Goal: Information Seeking & Learning: Check status

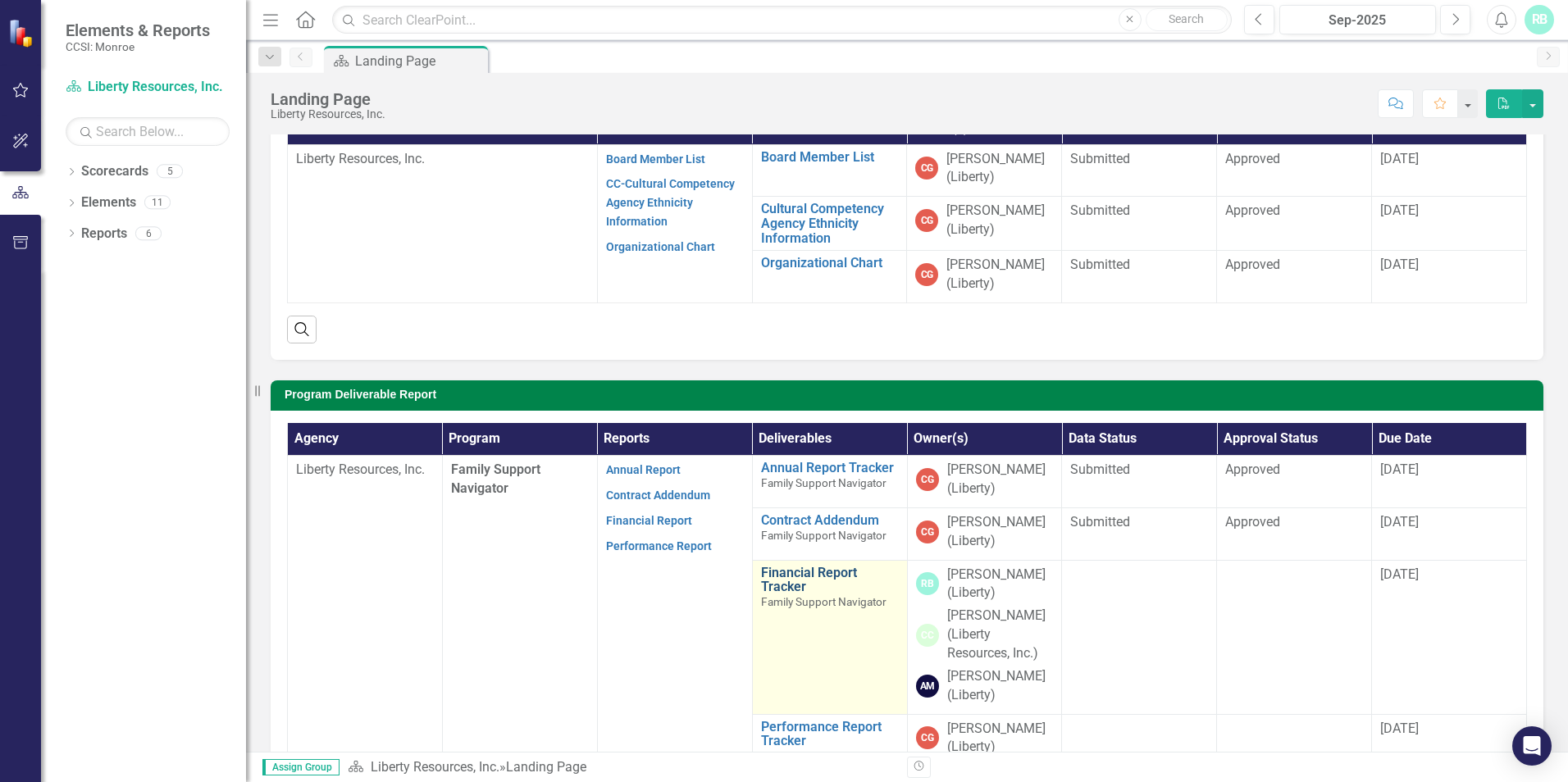
click at [794, 574] on link "Financial Report Tracker" at bounding box center [830, 580] width 137 height 29
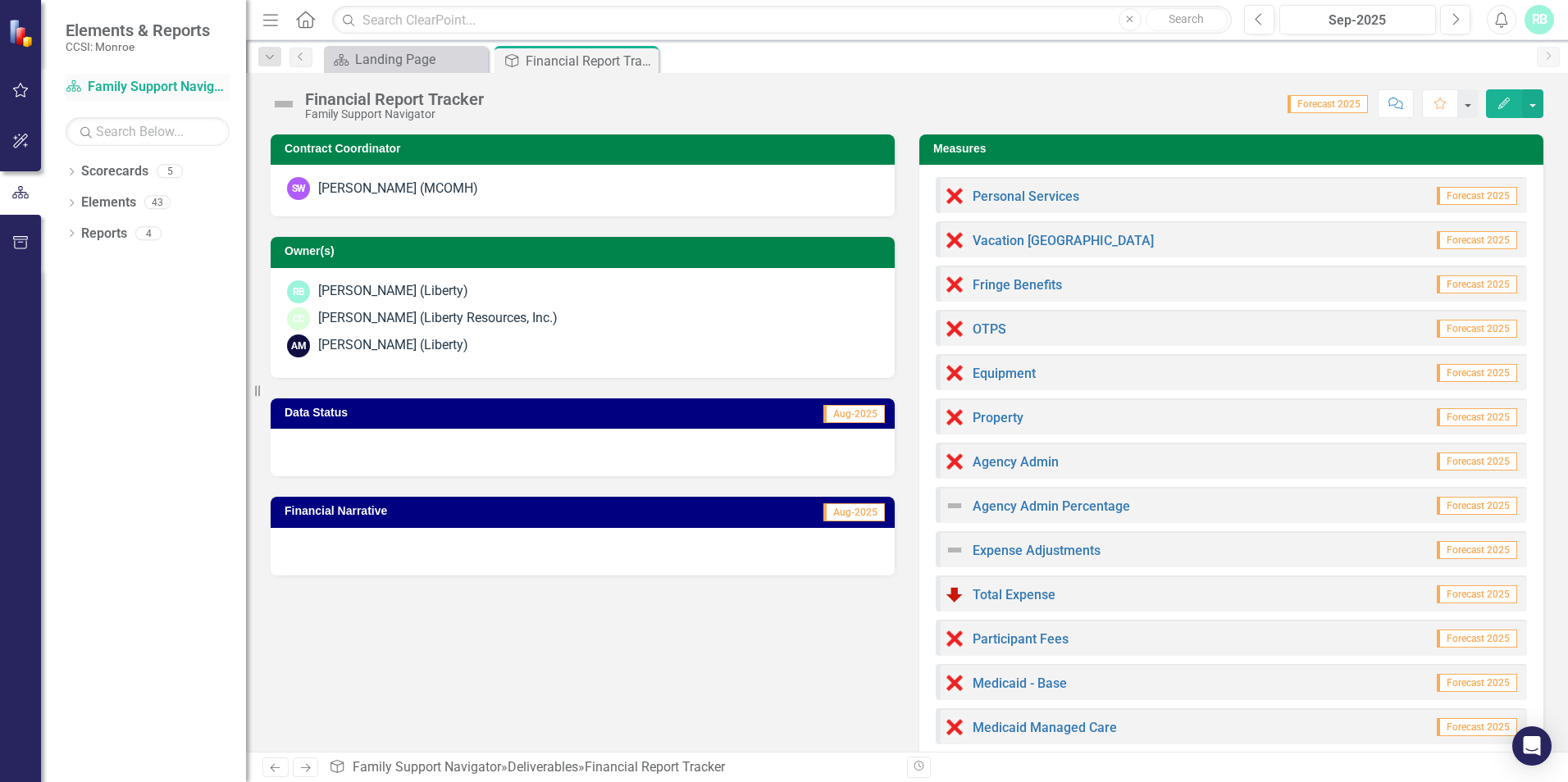
click at [135, 87] on link "Scorecard Family Support Navigator" at bounding box center [147, 87] width 164 height 19
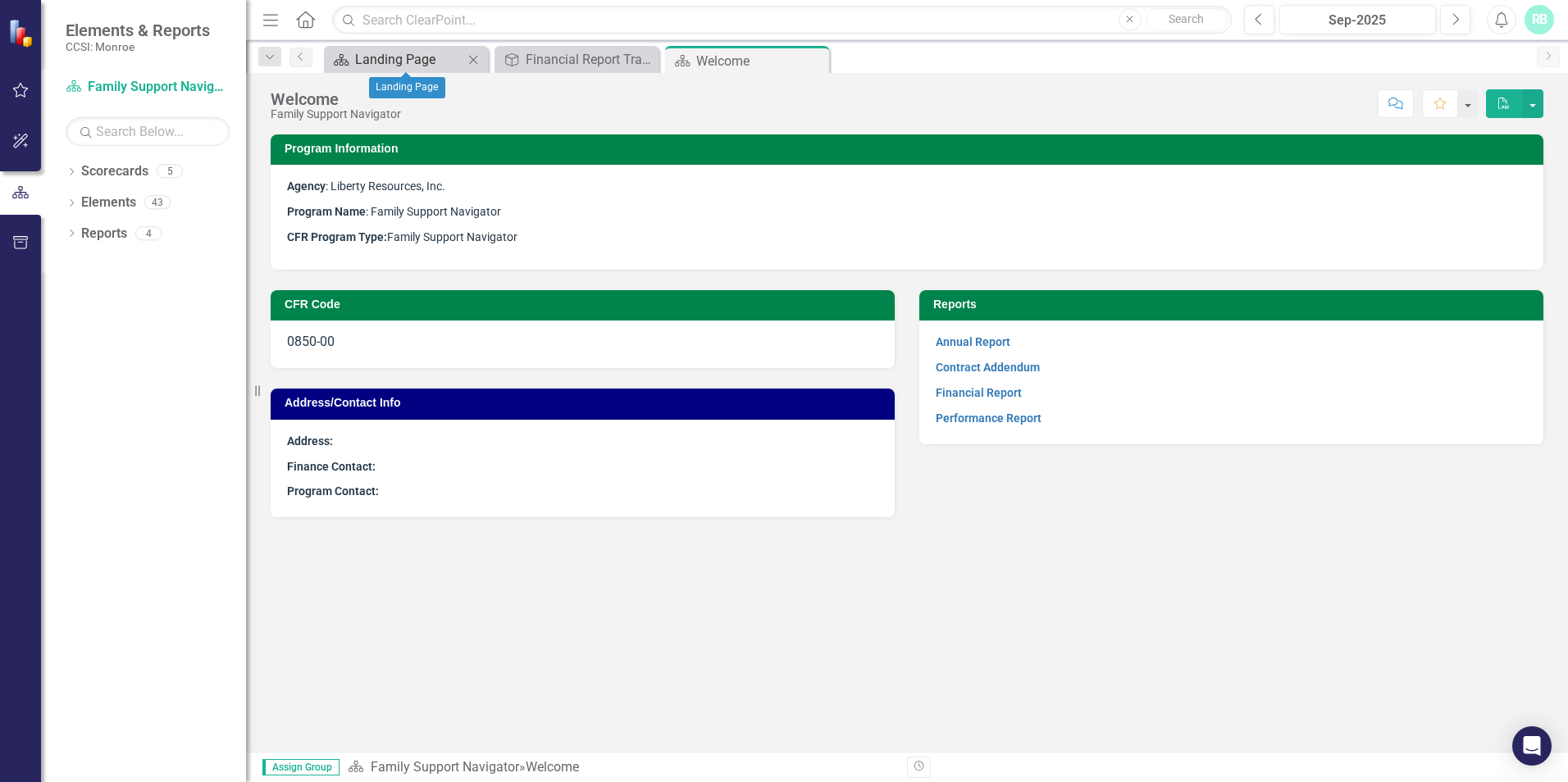
click at [453, 66] on div "Landing Page" at bounding box center [410, 59] width 109 height 20
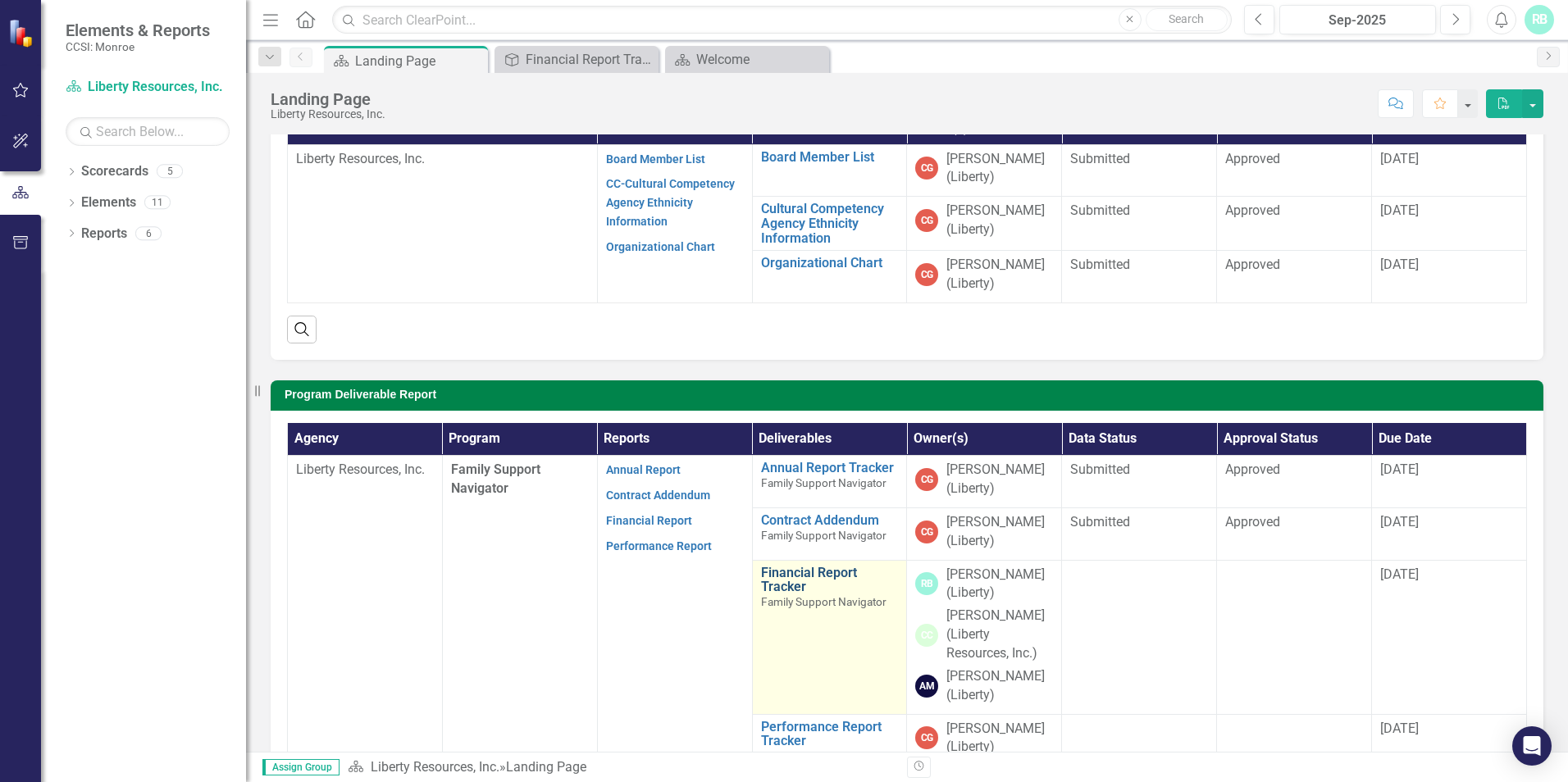
click at [800, 579] on link "Financial Report Tracker" at bounding box center [830, 580] width 137 height 29
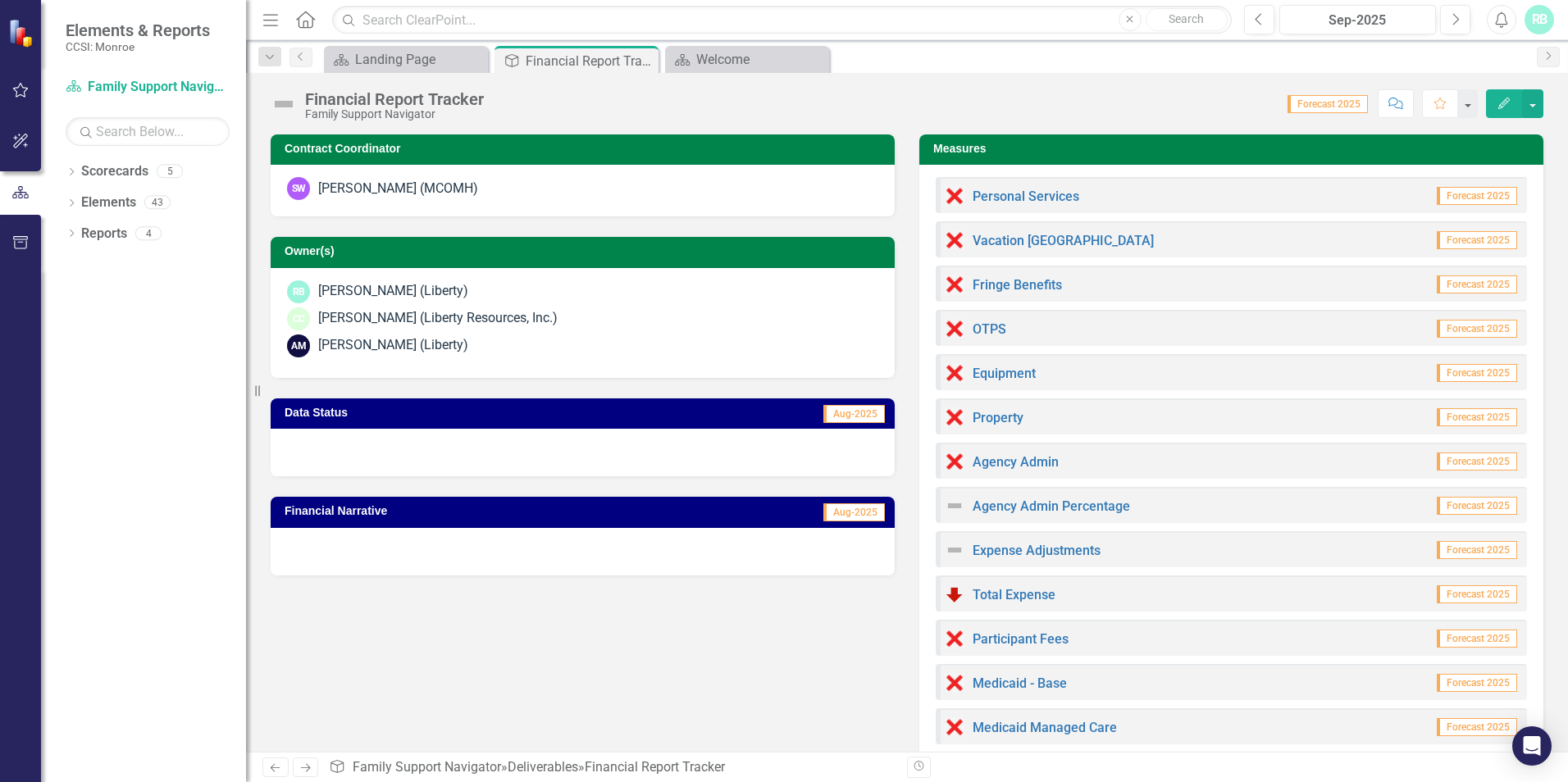
click at [998, 142] on td "Measures" at bounding box center [1235, 150] width 602 height 25
click at [1534, 103] on button "button" at bounding box center [1532, 103] width 21 height 29
click at [1505, 101] on icon "Edit" at bounding box center [1504, 103] width 14 height 12
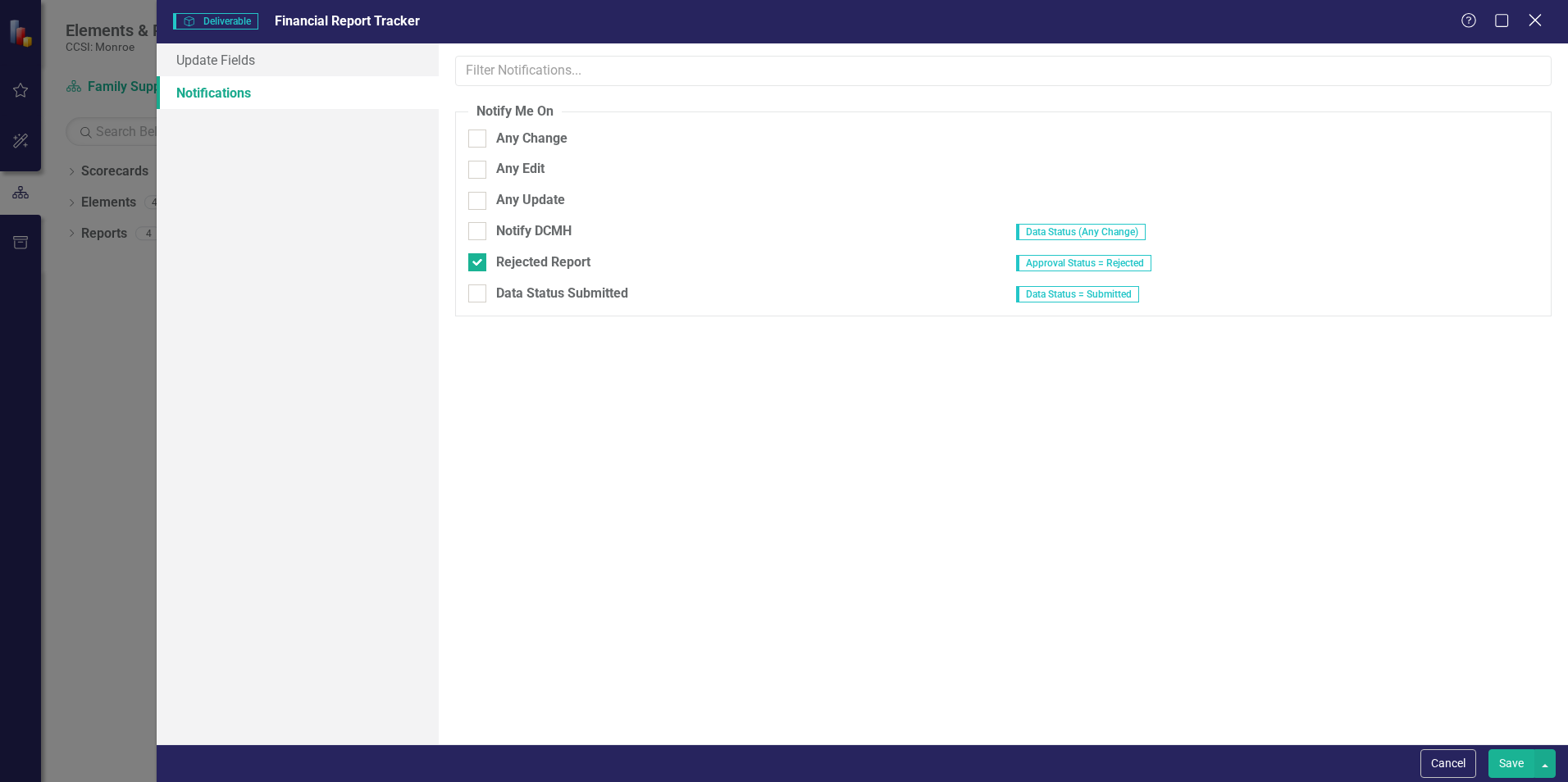
click at [1540, 25] on icon at bounding box center [1535, 20] width 13 height 13
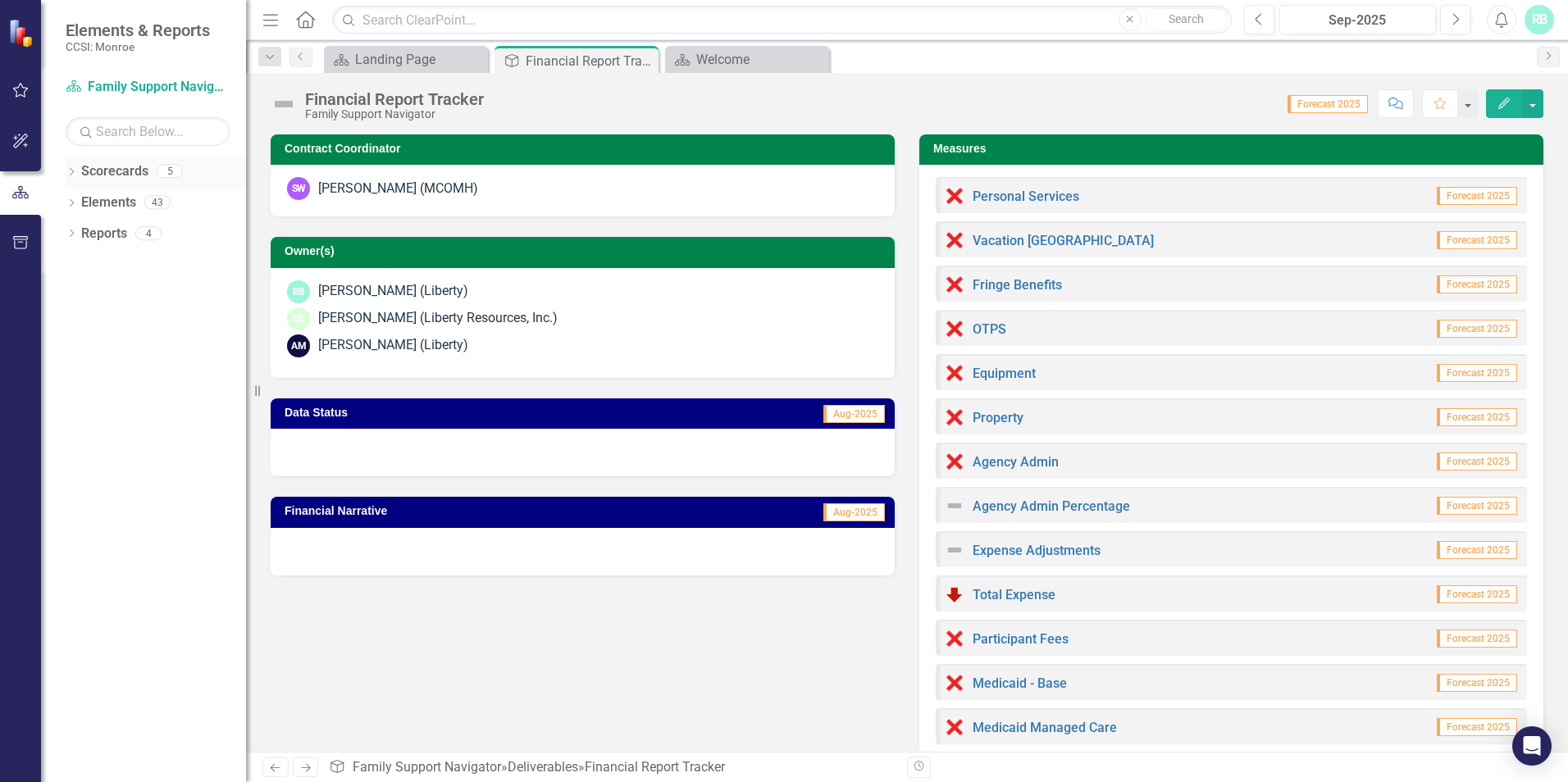
click at [76, 171] on icon "Dropdown" at bounding box center [71, 173] width 12 height 9
click at [76, 171] on div "Dropdown" at bounding box center [69, 170] width 14 height 12
click at [851, 509] on span "Aug-2025" at bounding box center [854, 512] width 62 height 18
click at [1444, 193] on span "Forecast 2025" at bounding box center [1477, 195] width 81 height 18
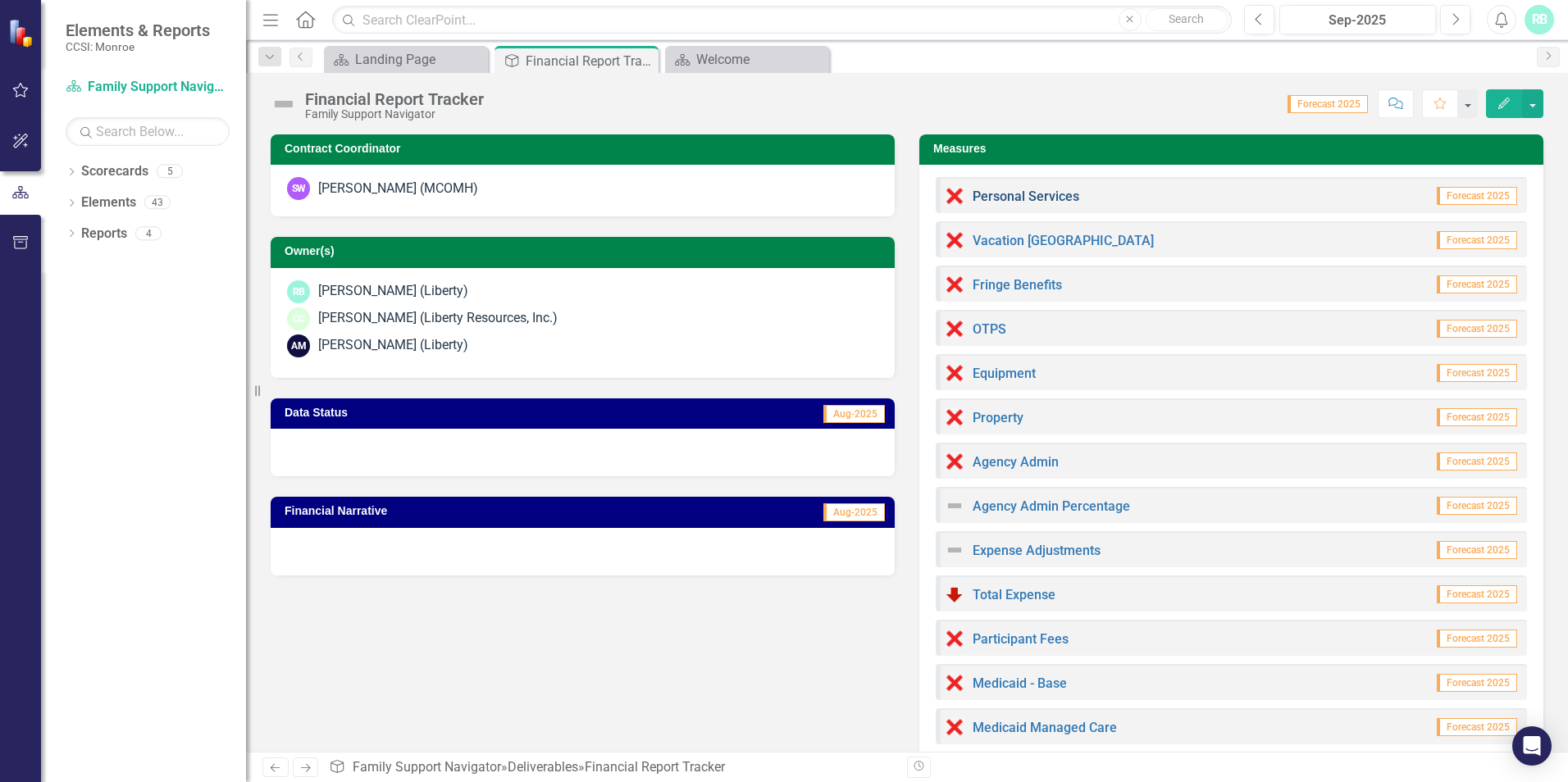
click at [1008, 198] on link "Personal Services" at bounding box center [1027, 196] width 107 height 15
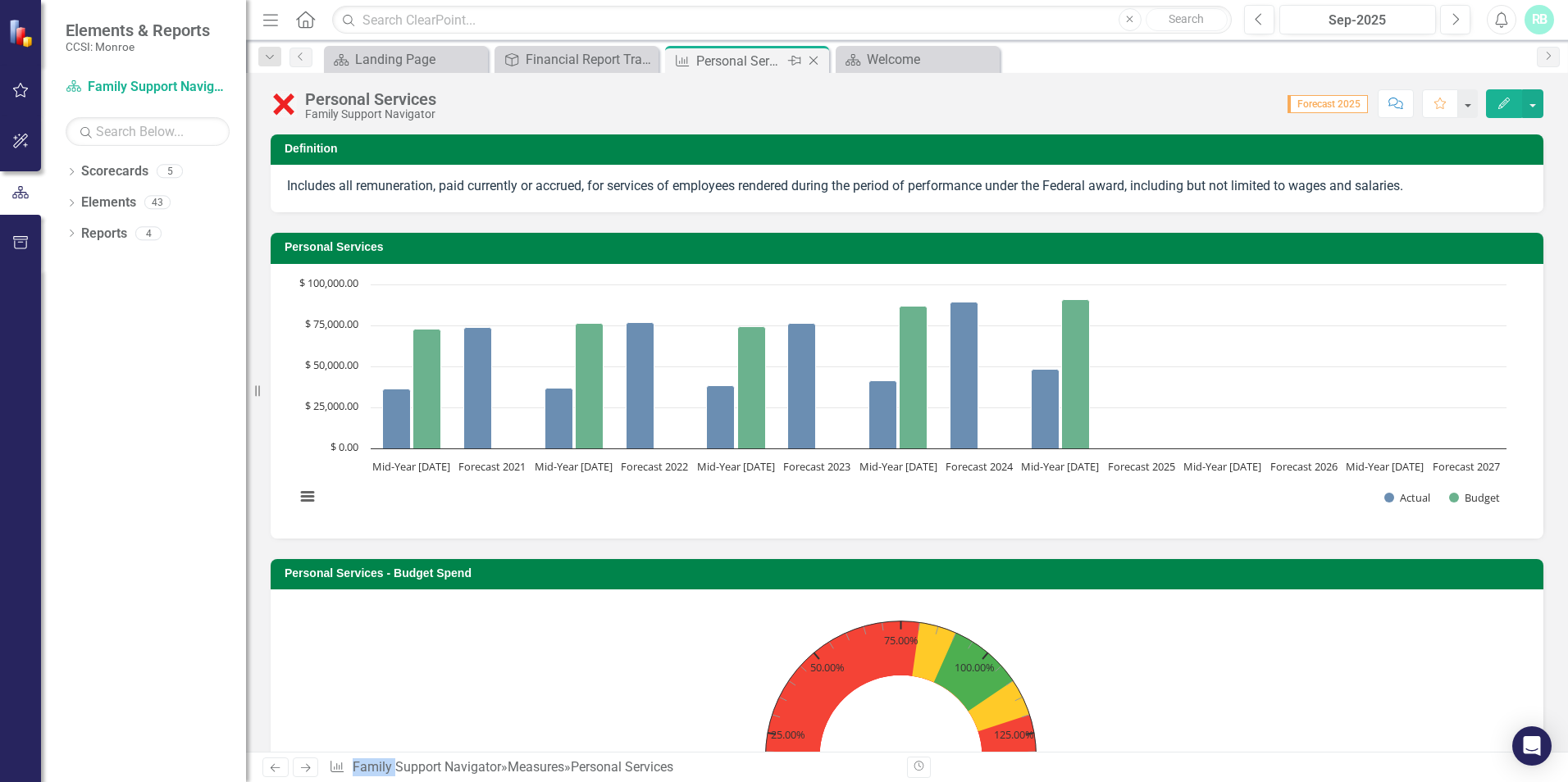
click at [819, 57] on icon "Close" at bounding box center [813, 60] width 16 height 13
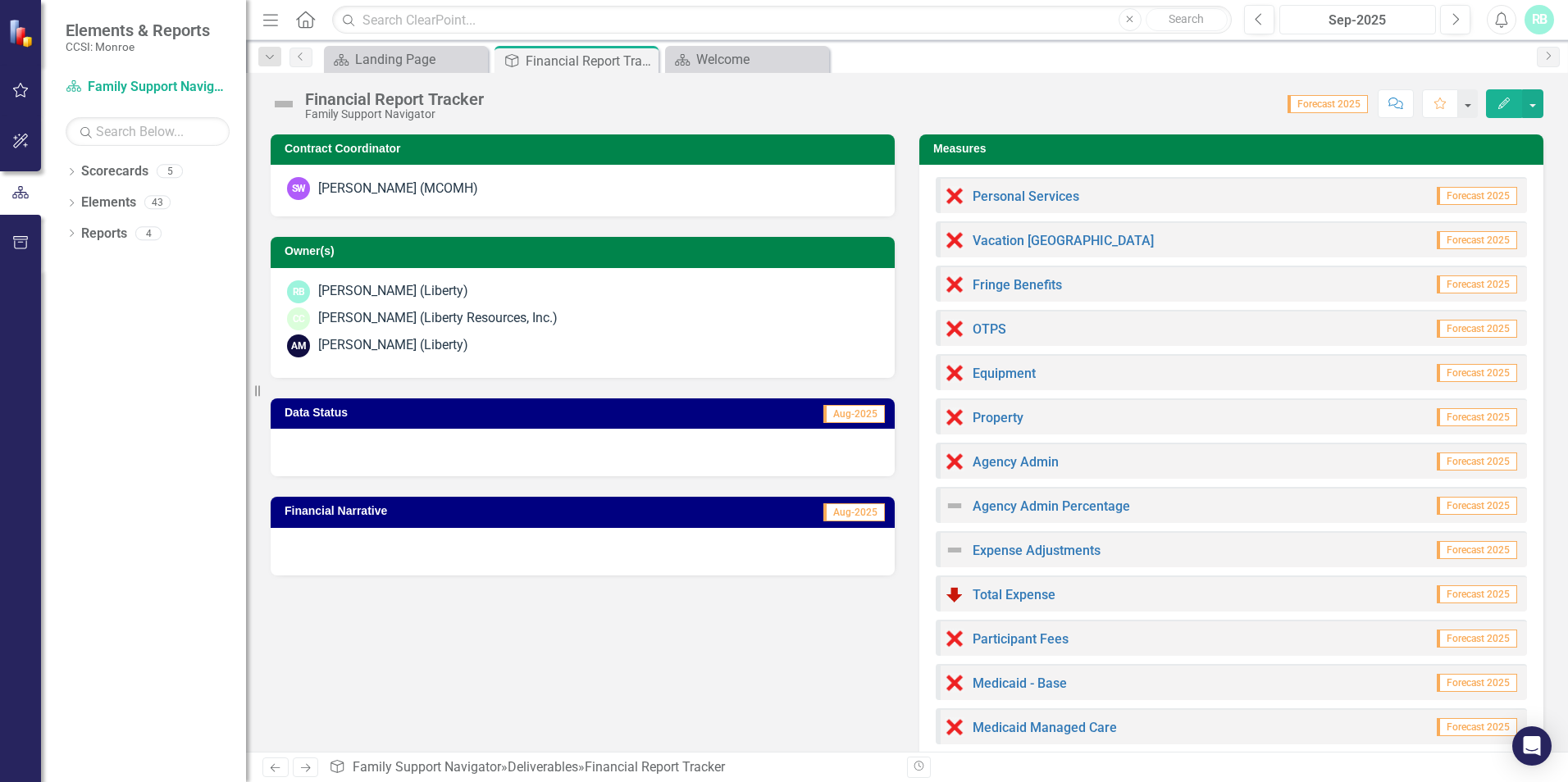
click at [1360, 22] on div "Sep-2025" at bounding box center [1358, 20] width 145 height 20
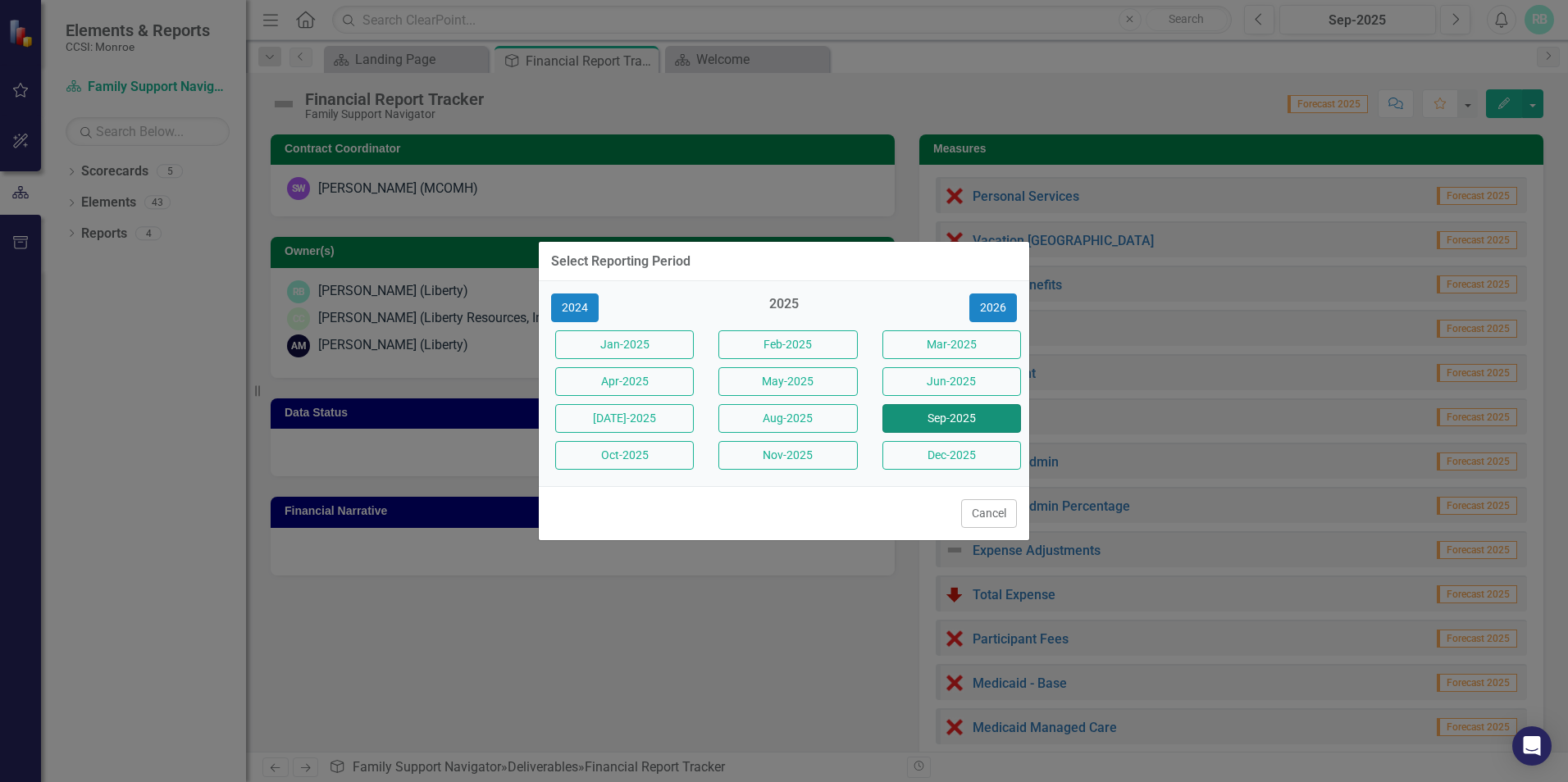
click at [920, 420] on button "Sep-2025" at bounding box center [951, 419] width 138 height 29
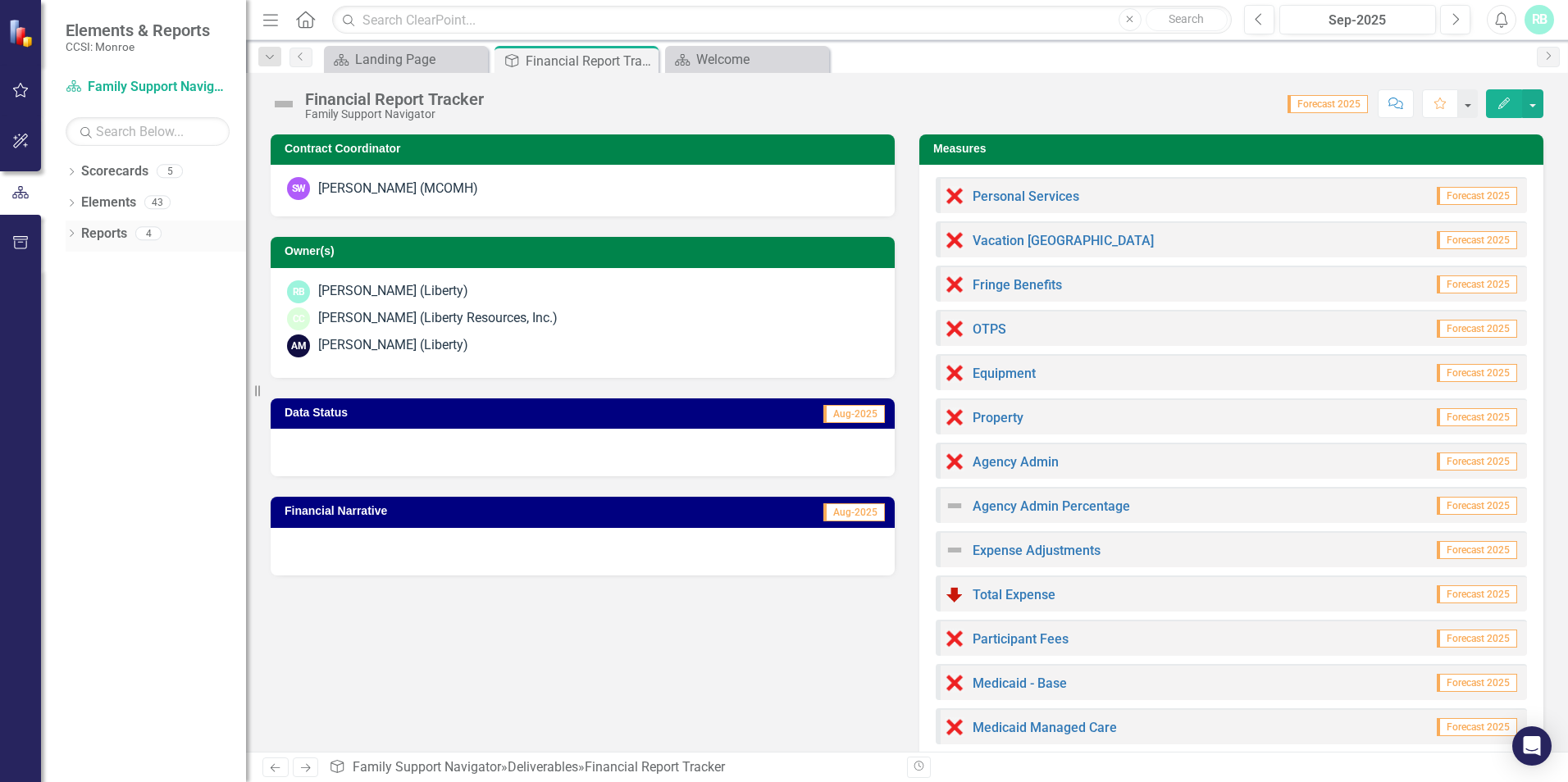
click at [70, 237] on icon at bounding box center [71, 233] width 4 height 8
click at [847, 509] on span "Aug-2025" at bounding box center [854, 512] width 62 height 18
click at [342, 511] on h3 "Financial Narrative" at bounding box center [471, 511] width 373 height 13
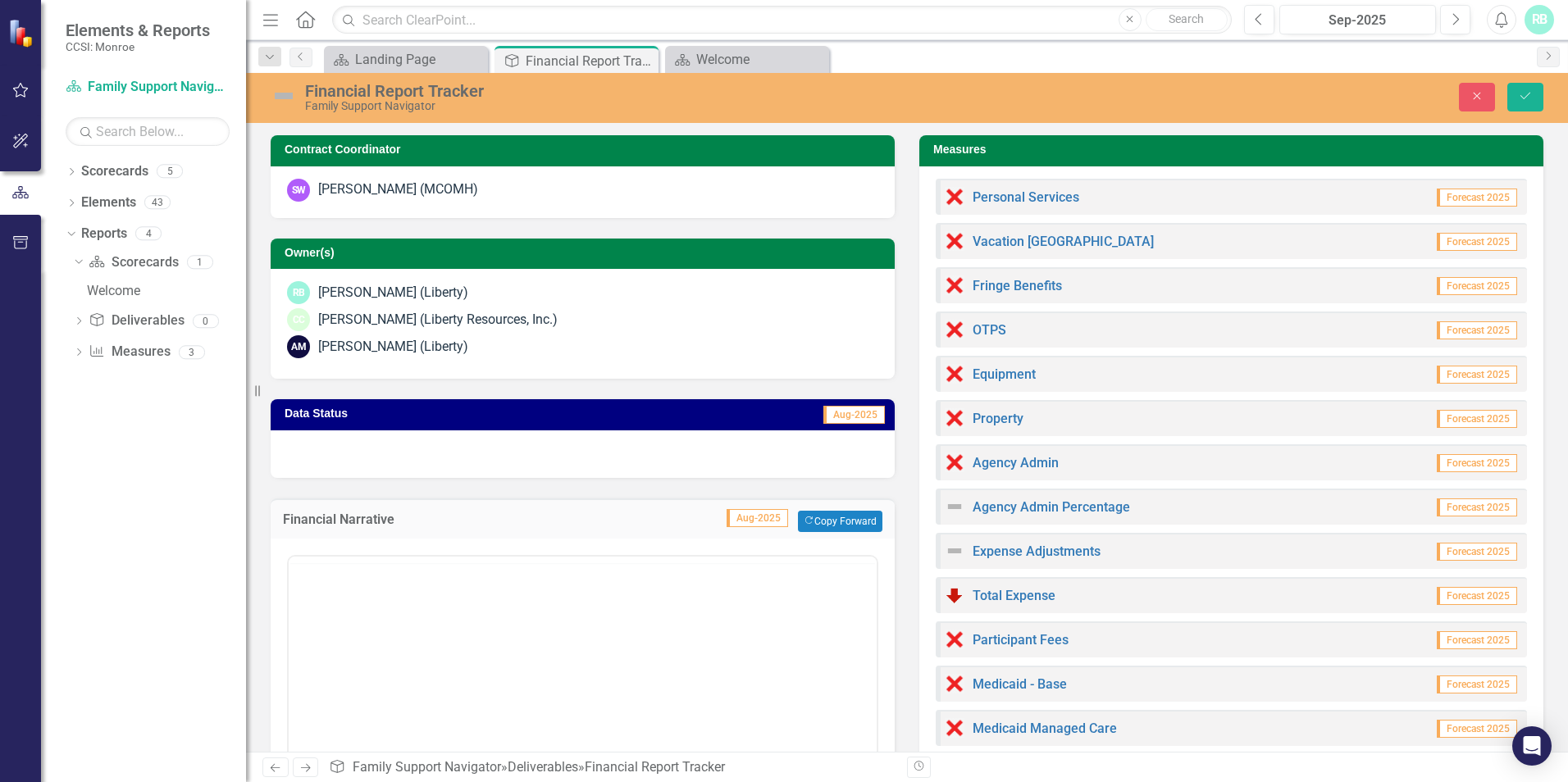
click at [423, 547] on div "Switch to old editor" at bounding box center [583, 741] width 624 height 406
click at [400, 414] on h3 "Data Status" at bounding box center [434, 413] width 301 height 13
click at [638, 64] on icon "Close" at bounding box center [642, 60] width 16 height 13
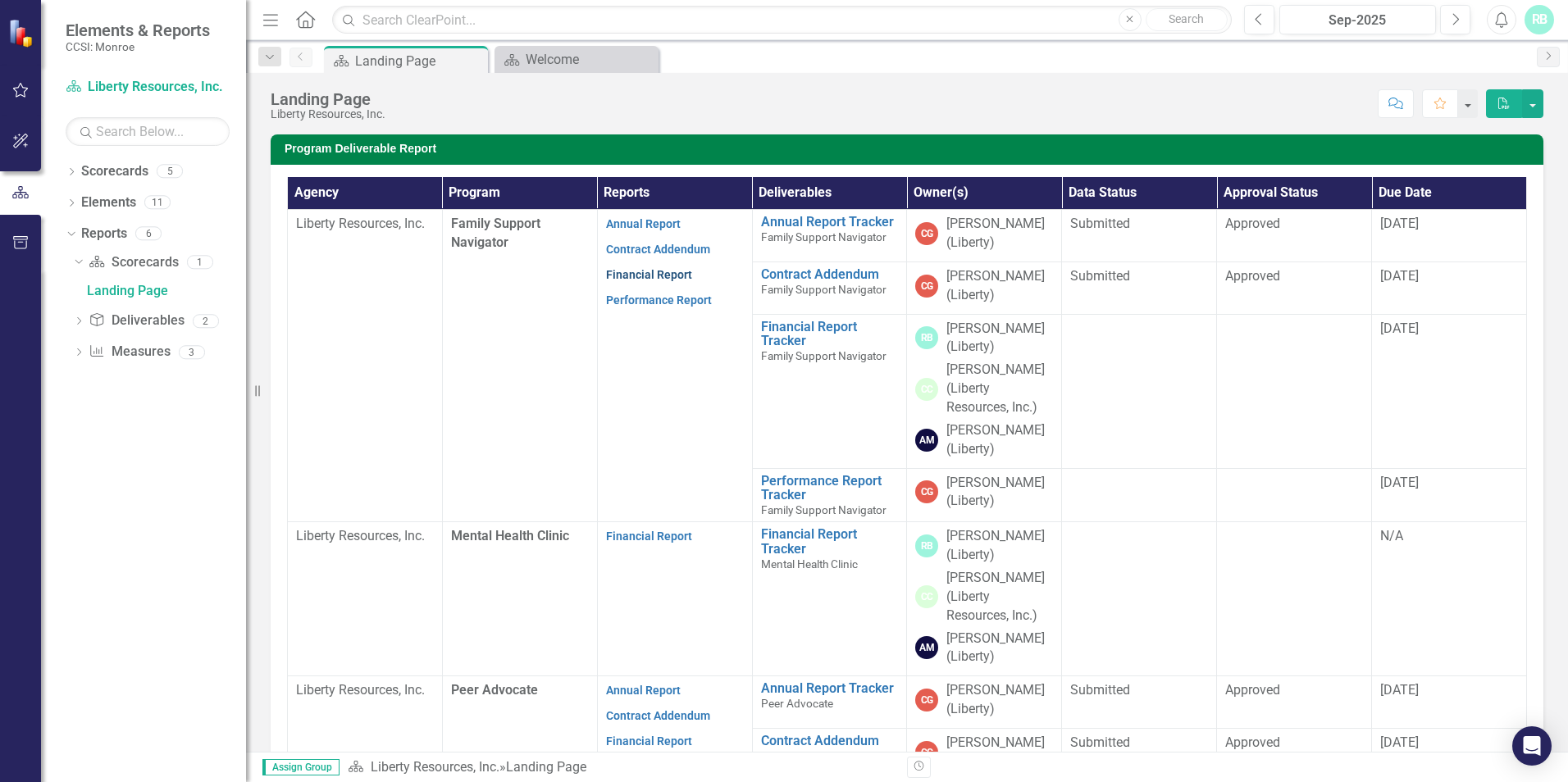
click at [654, 277] on link "Financial Report" at bounding box center [649, 274] width 87 height 13
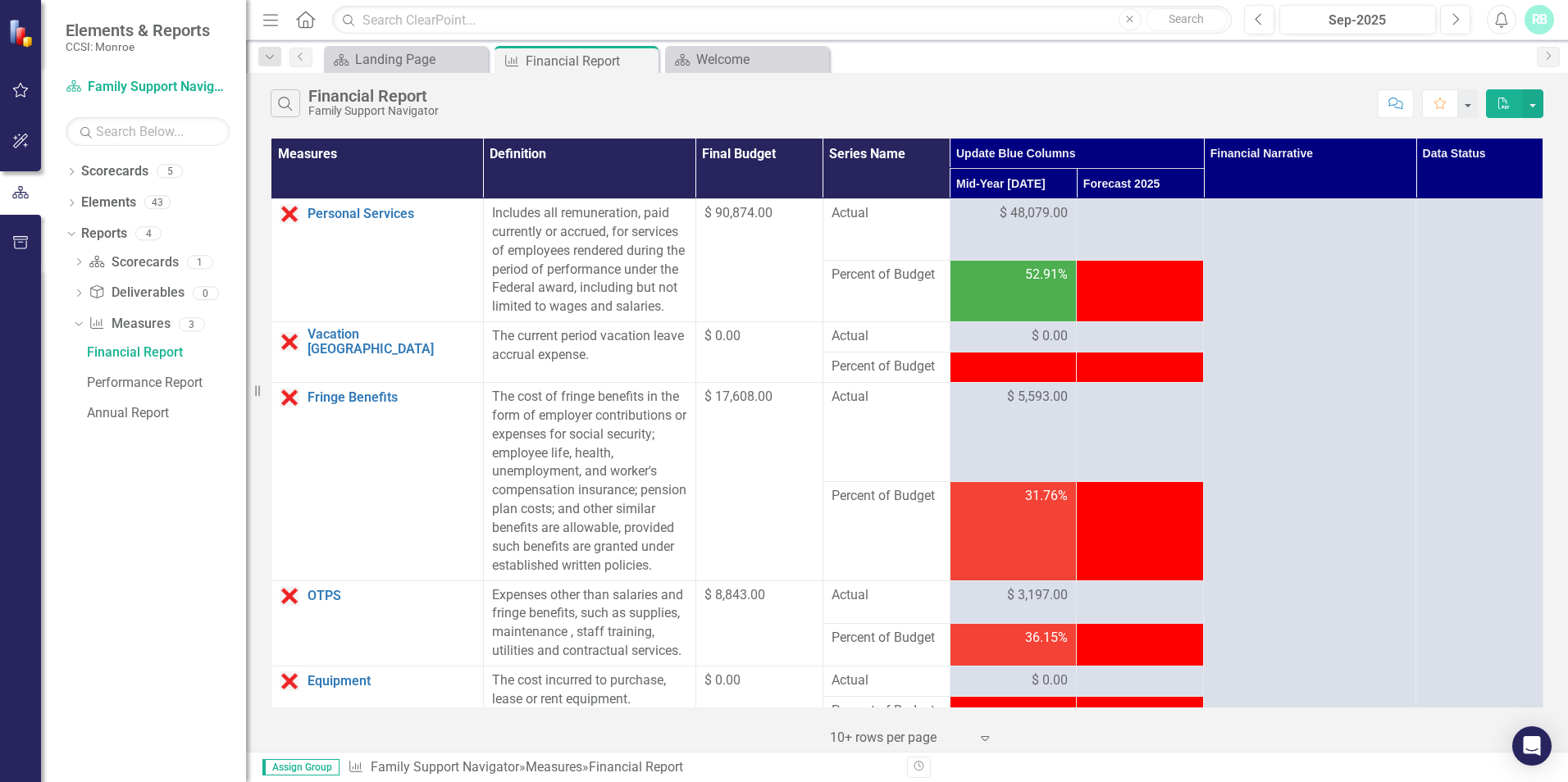
click at [1077, 781] on html "Elements & Reports CCSI: Monroe Scorecard Family Support Navigator Search Dropd…" at bounding box center [784, 391] width 1568 height 782
click at [1135, 222] on div at bounding box center [1140, 214] width 110 height 20
